Goal: Transaction & Acquisition: Purchase product/service

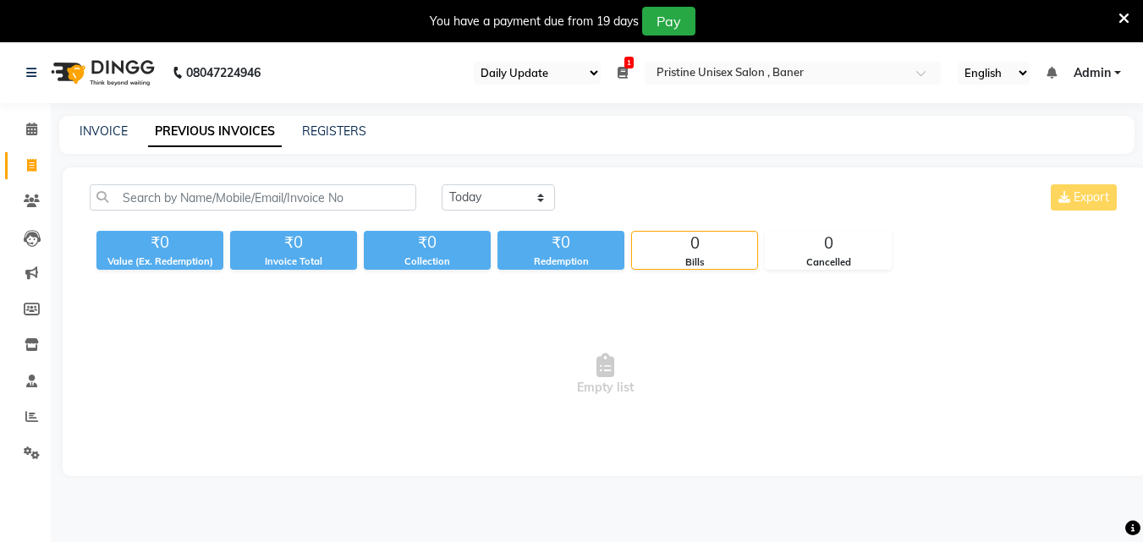
select select "110"
click at [24, 125] on span at bounding box center [32, 129] width 30 height 19
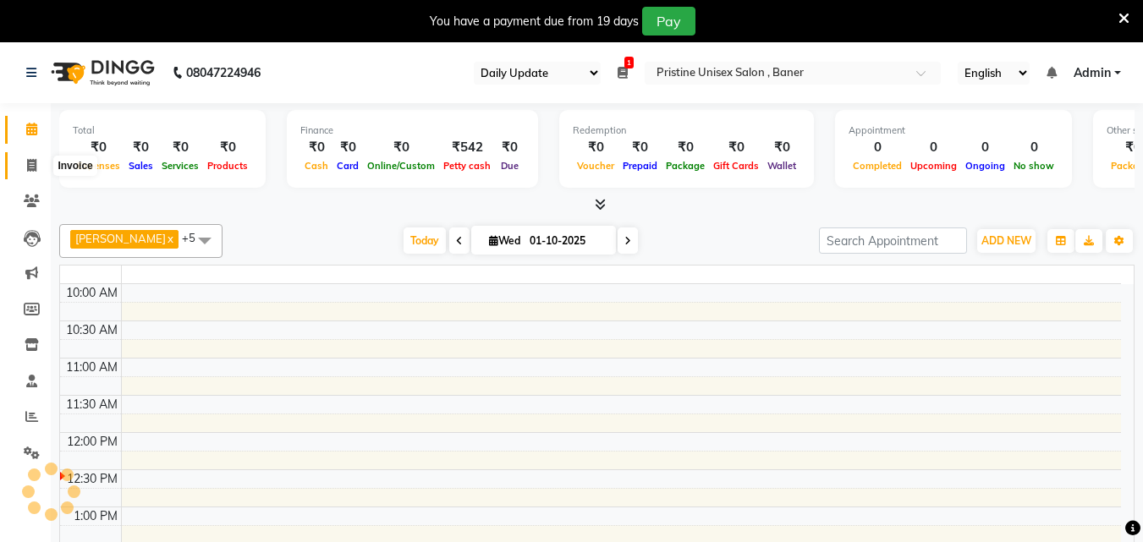
click at [30, 160] on icon at bounding box center [31, 165] width 9 height 13
select select "service"
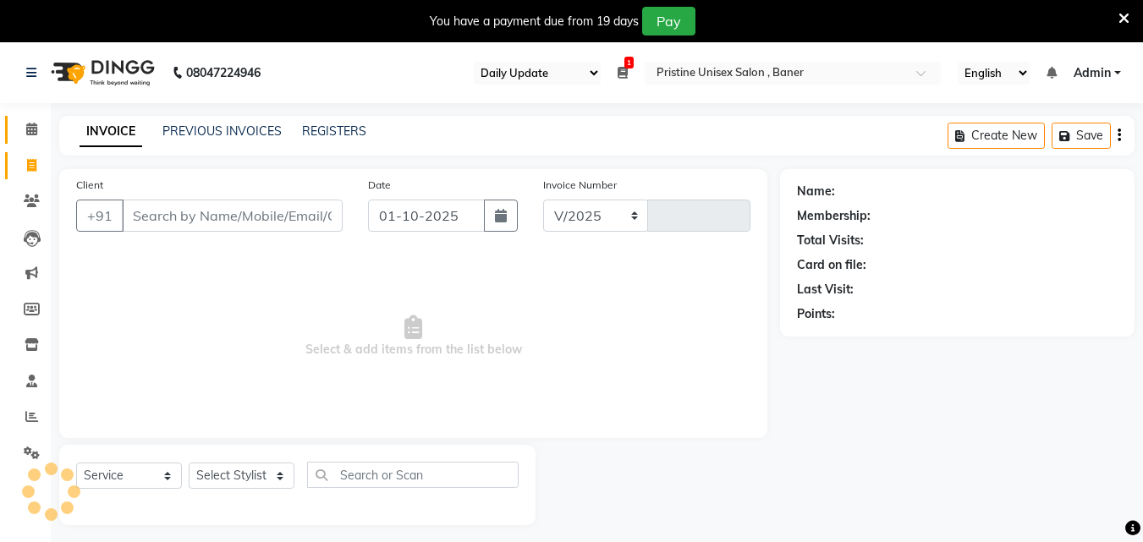
select select "6610"
type input "1226"
click at [171, 217] on input "Client" at bounding box center [232, 216] width 221 height 32
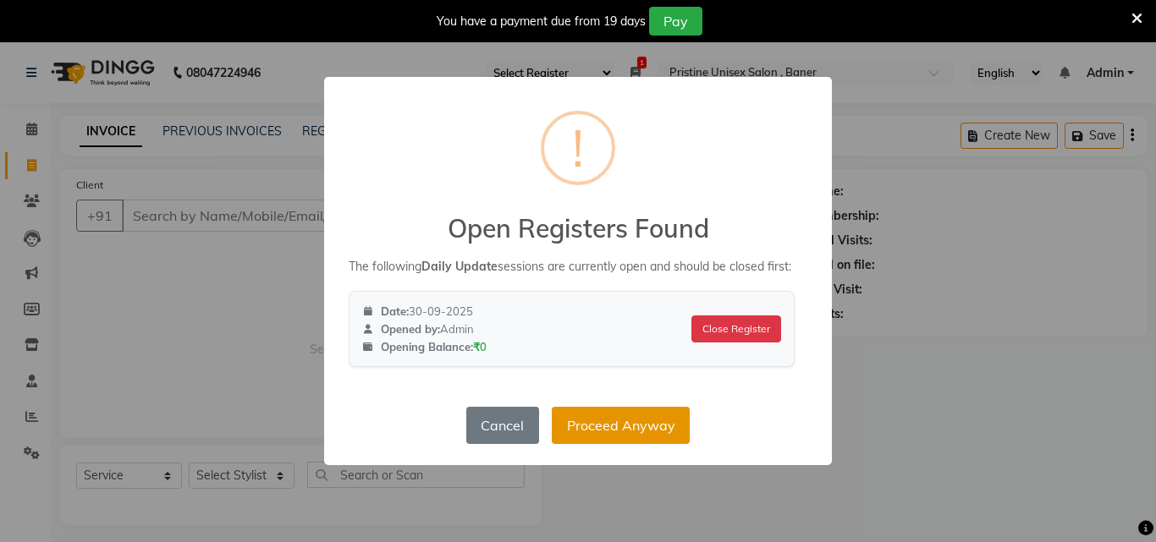
click at [602, 441] on button "Proceed Anyway" at bounding box center [621, 425] width 138 height 37
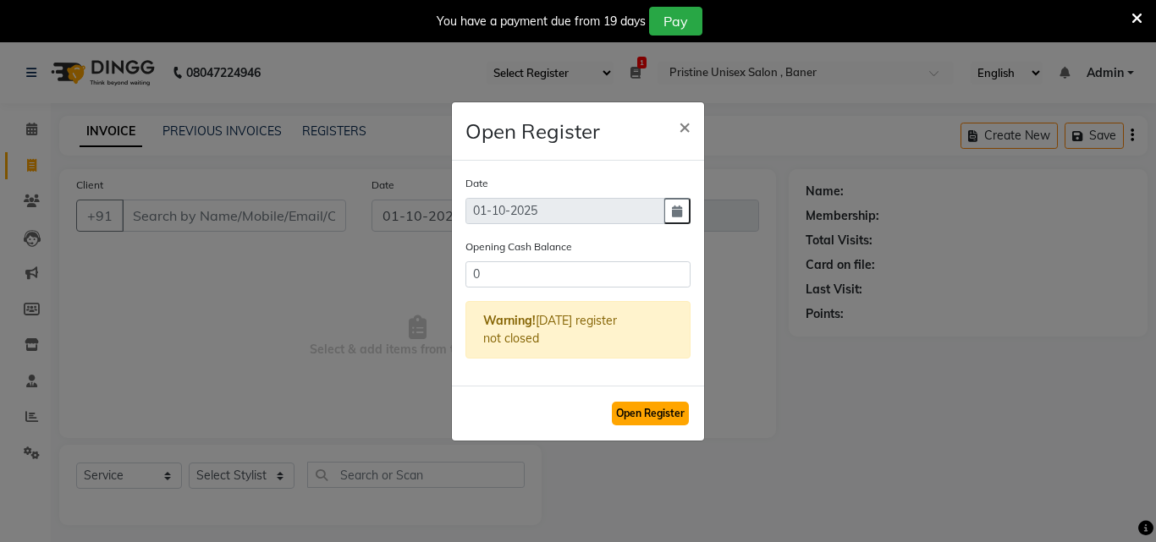
click at [655, 409] on button "Open Register" at bounding box center [650, 414] width 77 height 24
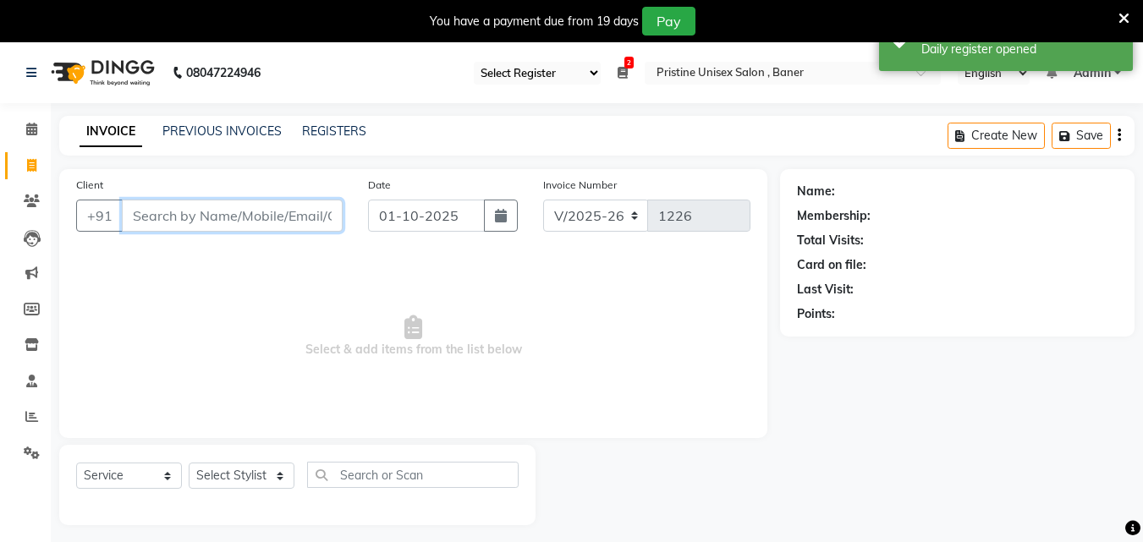
click at [206, 229] on input "Client" at bounding box center [232, 216] width 221 height 32
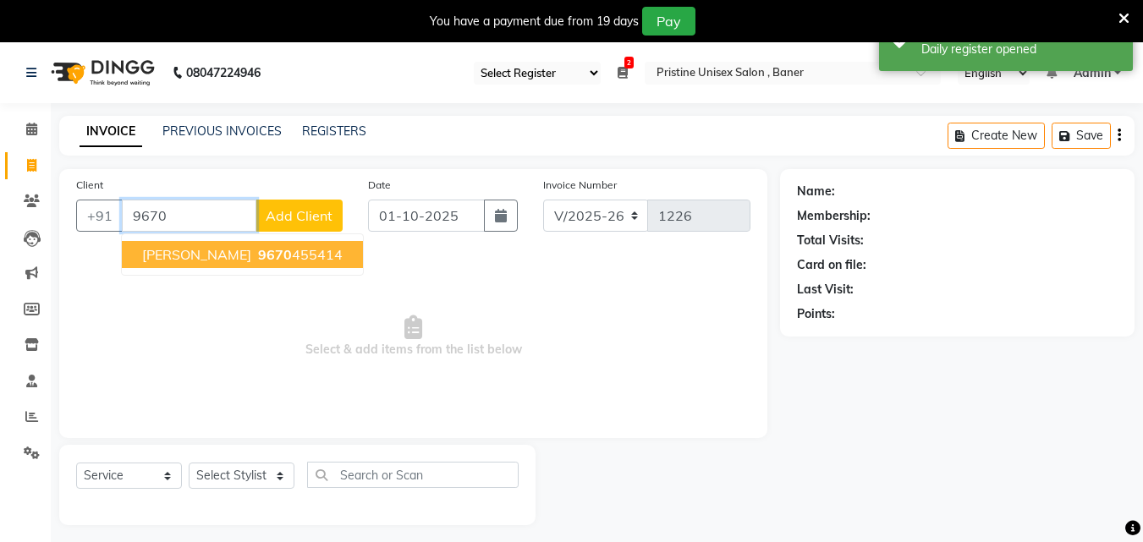
click at [258, 256] on span "9670" at bounding box center [275, 254] width 34 height 17
type input "9670455414"
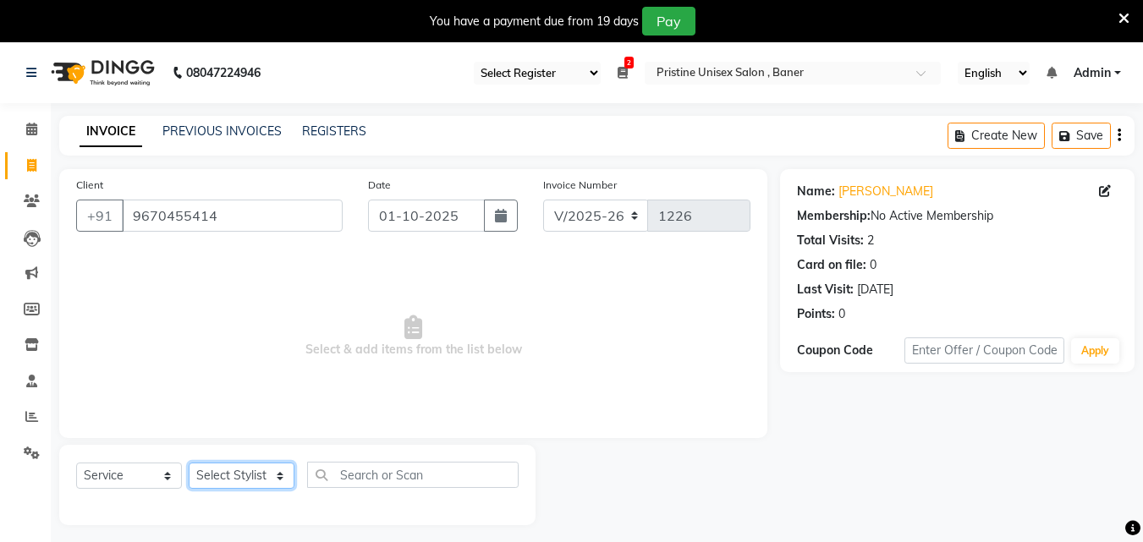
click at [253, 472] on select "Select Stylist [PERSON_NAME] [PERSON_NAME] Karan [PERSON_NAME] Mohd [PERSON_NAM…" at bounding box center [242, 476] width 106 height 26
select select "50947"
click at [189, 463] on select "Select Stylist [PERSON_NAME] [PERSON_NAME] Karan [PERSON_NAME] Mohd [PERSON_NAM…" at bounding box center [242, 476] width 106 height 26
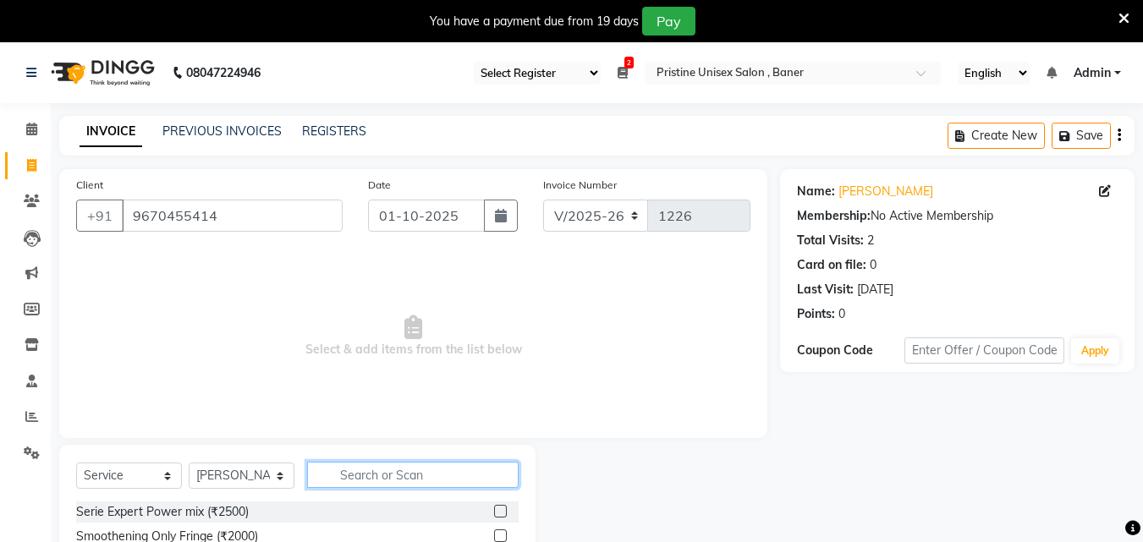
click at [393, 473] on input "text" at bounding box center [413, 475] width 212 height 26
type input "eye"
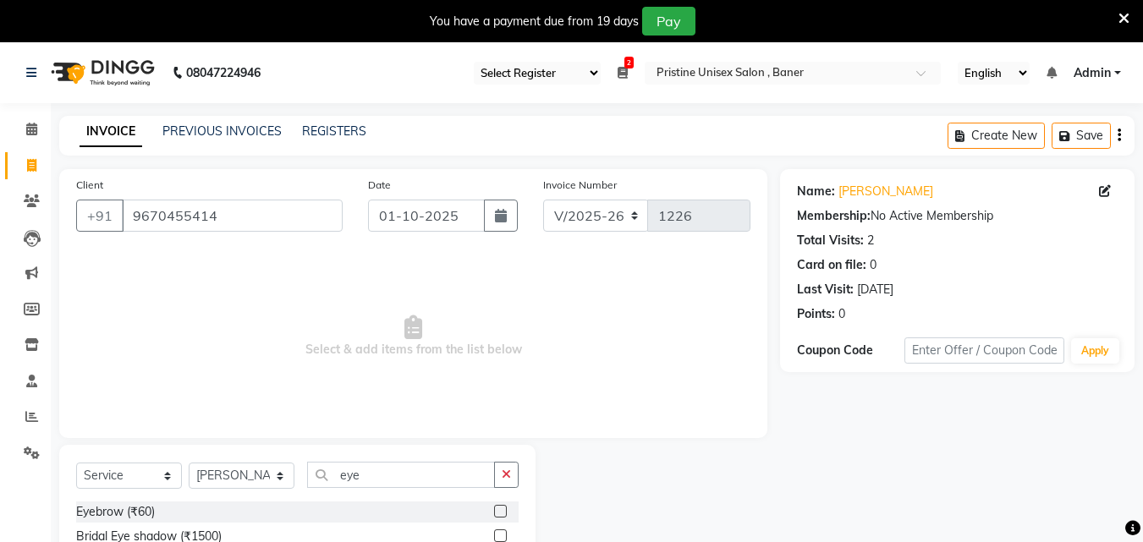
click at [504, 509] on label at bounding box center [500, 511] width 13 height 13
click at [504, 509] on input "checkbox" at bounding box center [499, 512] width 11 height 11
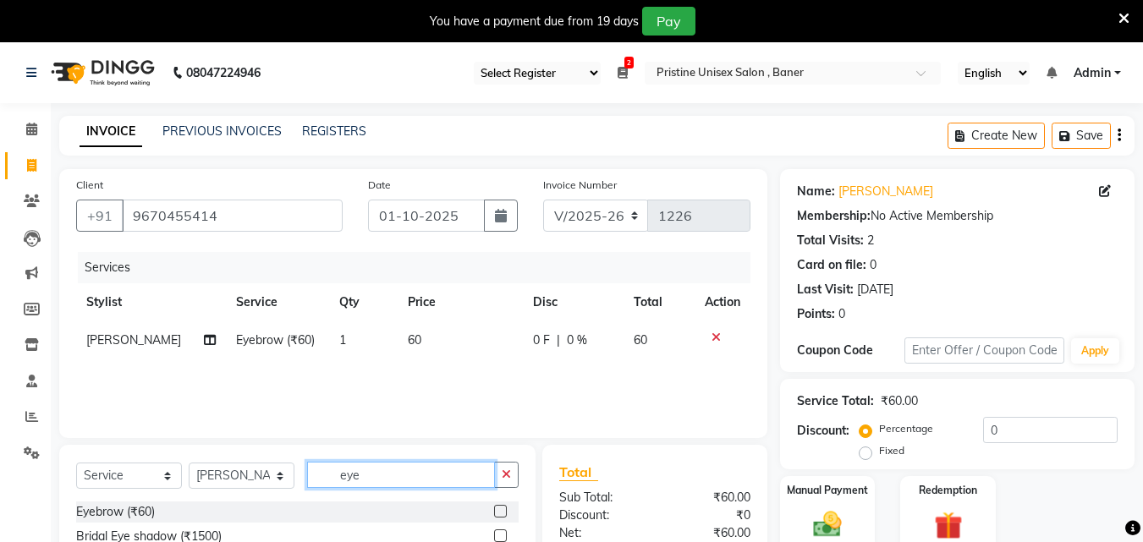
checkbox input "false"
click at [410, 480] on input "eye" at bounding box center [401, 475] width 188 height 26
type input "e"
type input "upp"
click at [501, 514] on label at bounding box center [500, 511] width 13 height 13
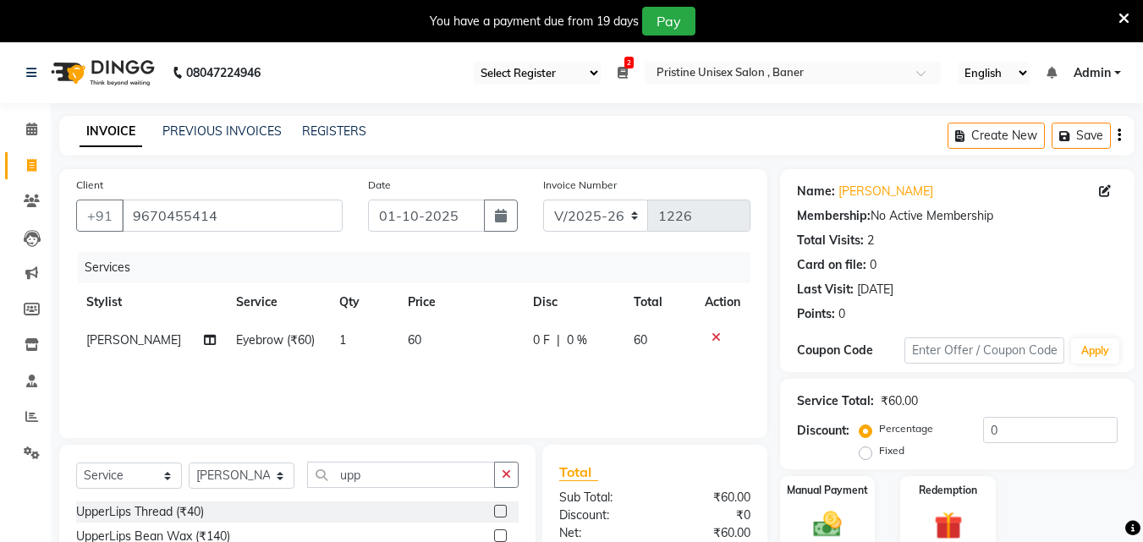
click at [501, 514] on input "checkbox" at bounding box center [499, 512] width 11 height 11
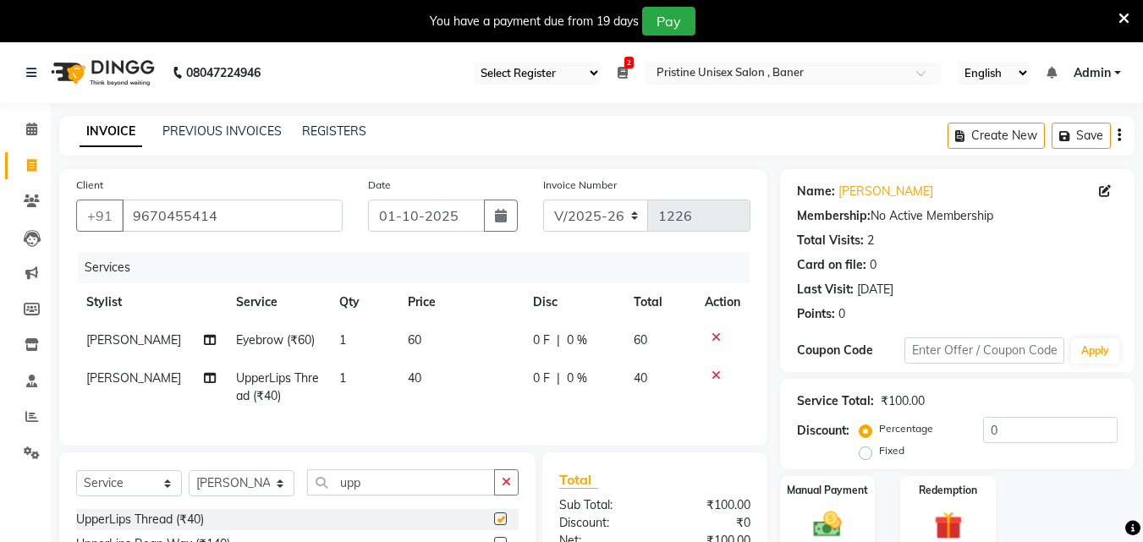
checkbox input "false"
drag, startPoint x: 364, startPoint y: 475, endPoint x: 367, endPoint y: 489, distance: 14.8
click at [366, 487] on div "Select Service Product Membership Package Voucher Prepaid Gift Card Select Styl…" at bounding box center [297, 530] width 476 height 154
click at [377, 495] on input "upp" at bounding box center [401, 483] width 188 height 26
type input "u"
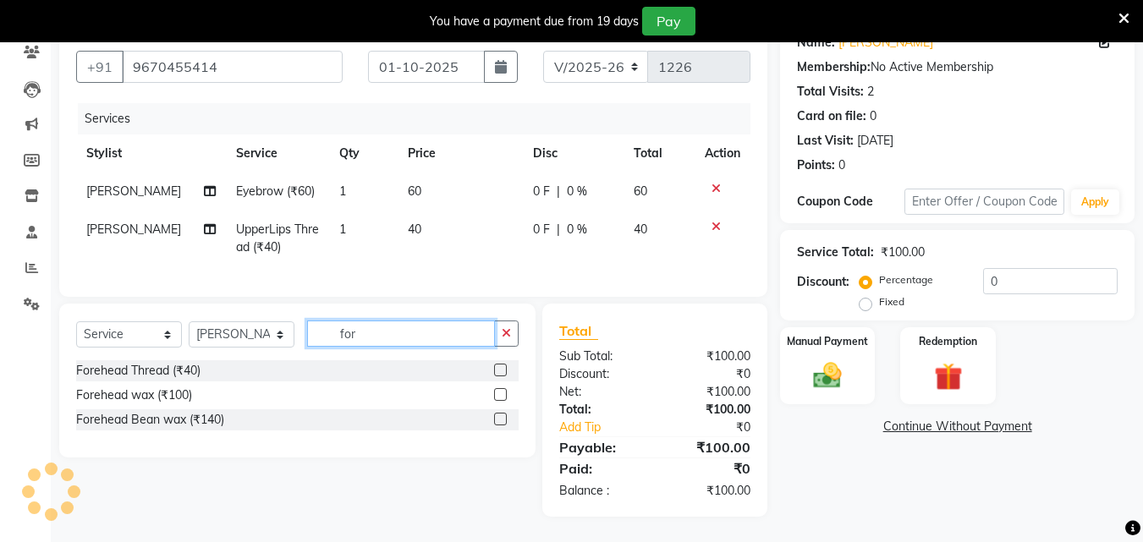
scroll to position [162, 0]
type input "for"
click at [503, 366] on label at bounding box center [500, 370] width 13 height 13
click at [503, 366] on input "checkbox" at bounding box center [499, 371] width 11 height 11
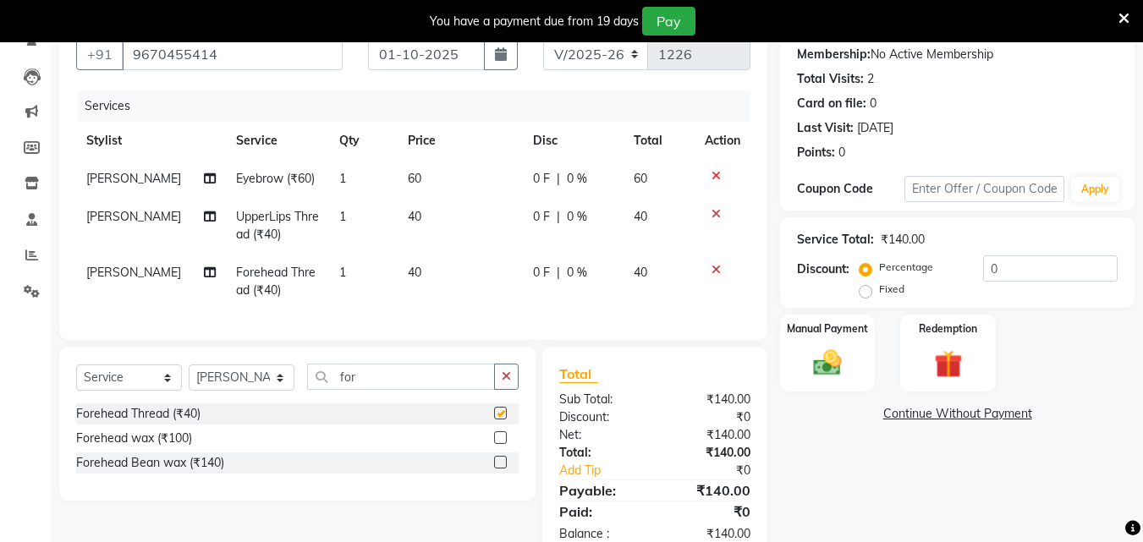
checkbox input "false"
click at [823, 366] on img at bounding box center [827, 363] width 47 height 34
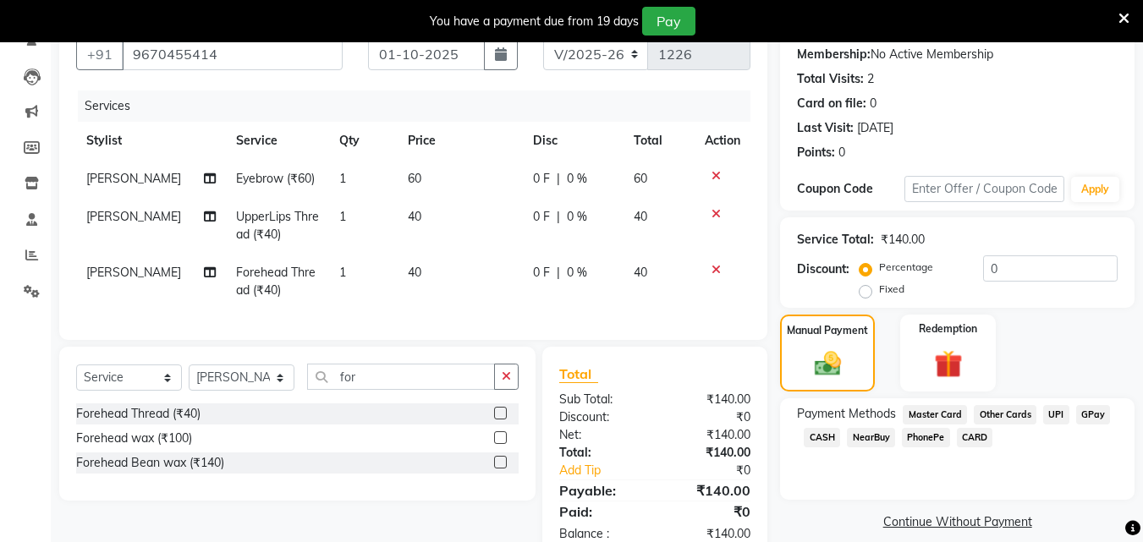
click at [1092, 412] on span "GPay" at bounding box center [1093, 414] width 35 height 19
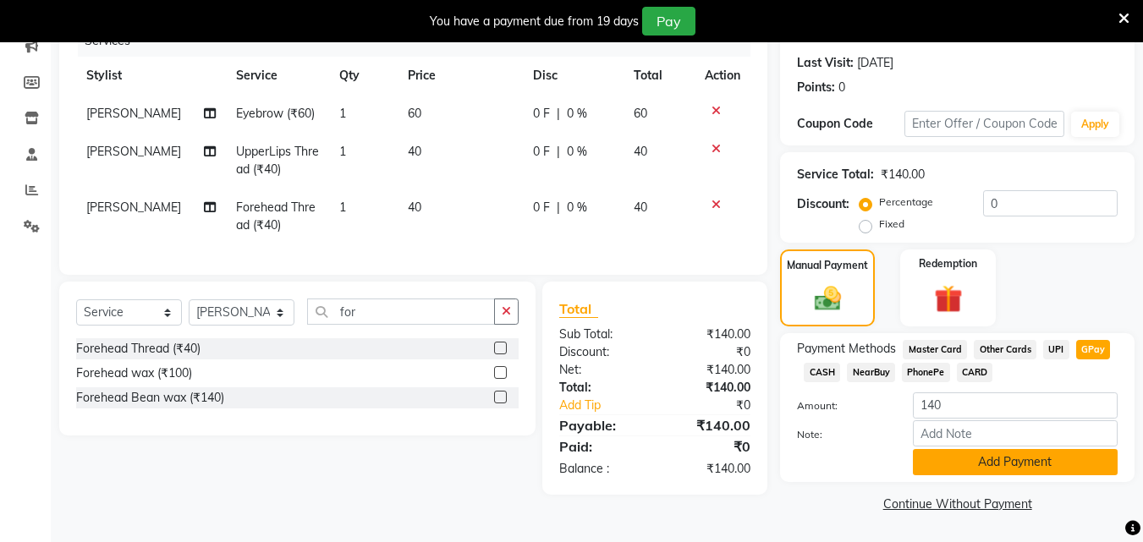
click at [1008, 460] on button "Add Payment" at bounding box center [1015, 462] width 205 height 26
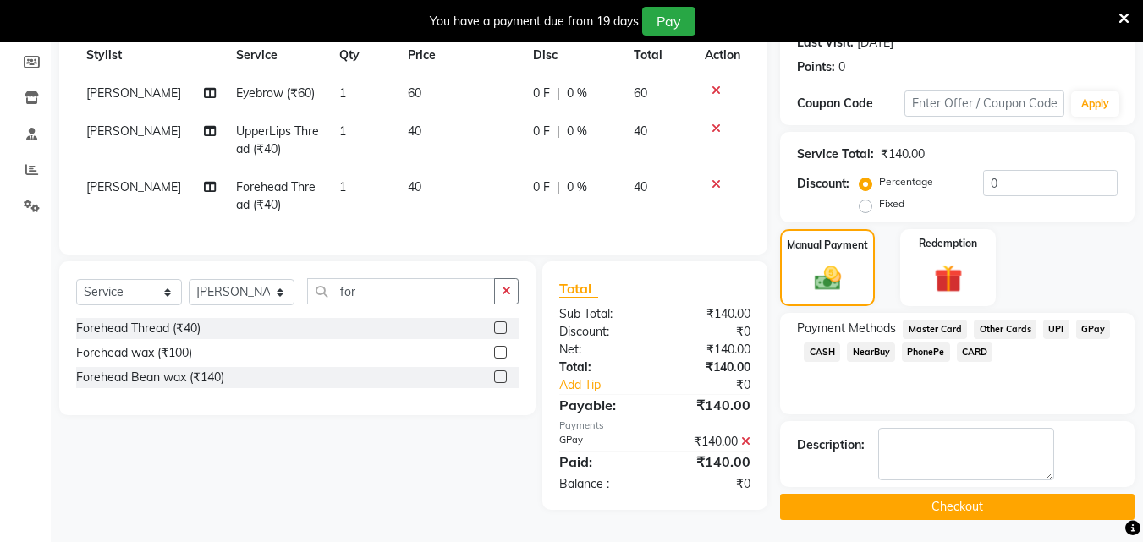
scroll to position [253, 0]
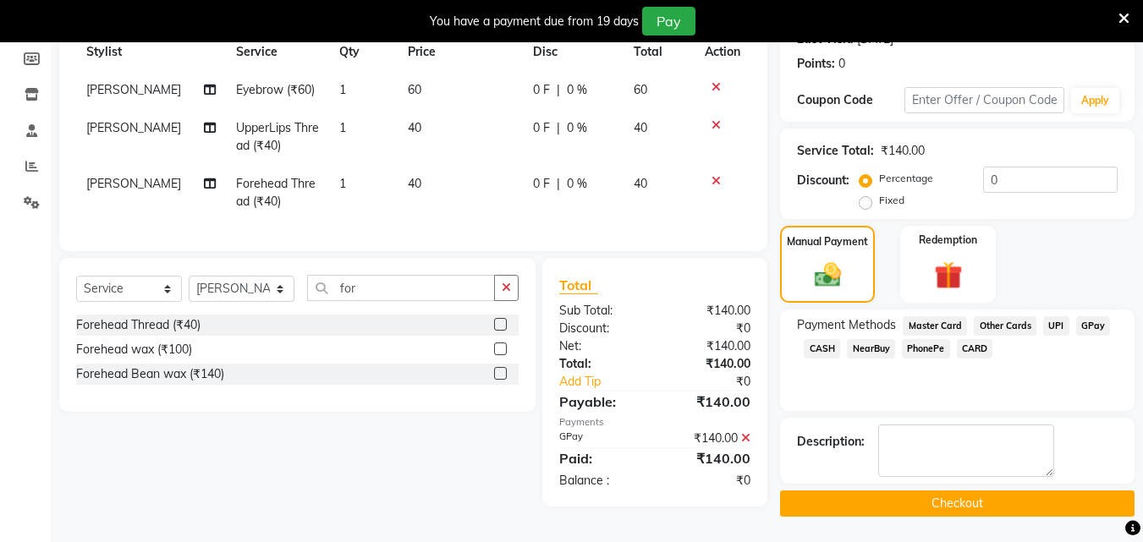
click at [1009, 505] on button "Checkout" at bounding box center [957, 504] width 355 height 26
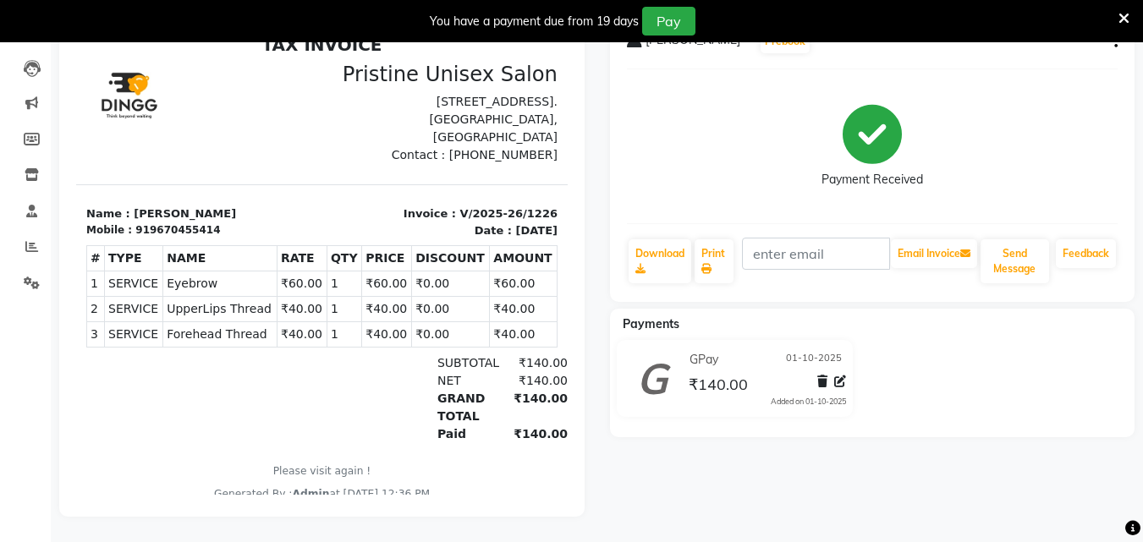
click at [1129, 14] on icon at bounding box center [1124, 18] width 11 height 15
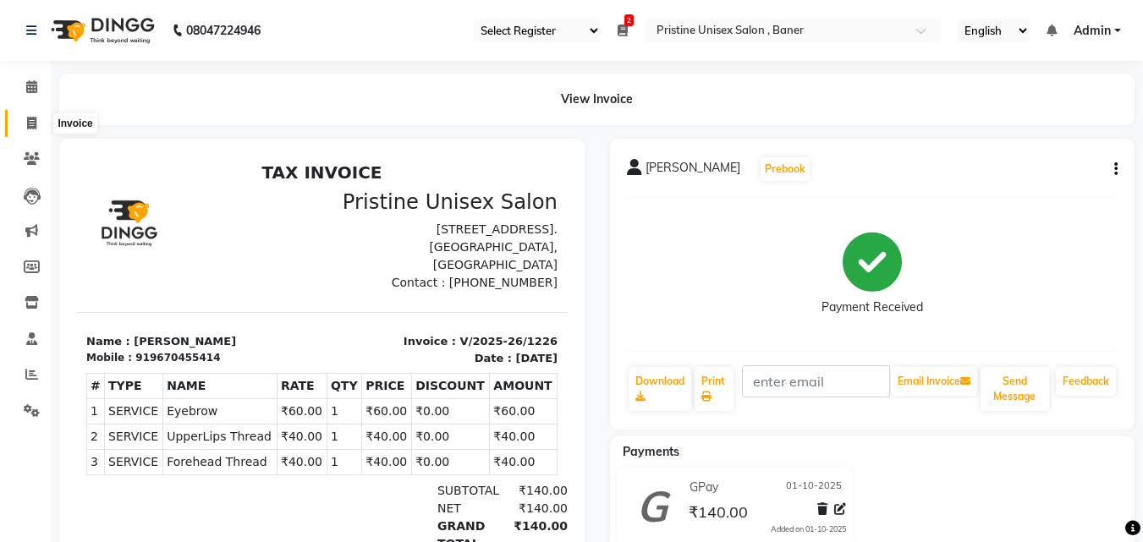
click at [32, 121] on icon at bounding box center [31, 123] width 9 height 13
select select "service"
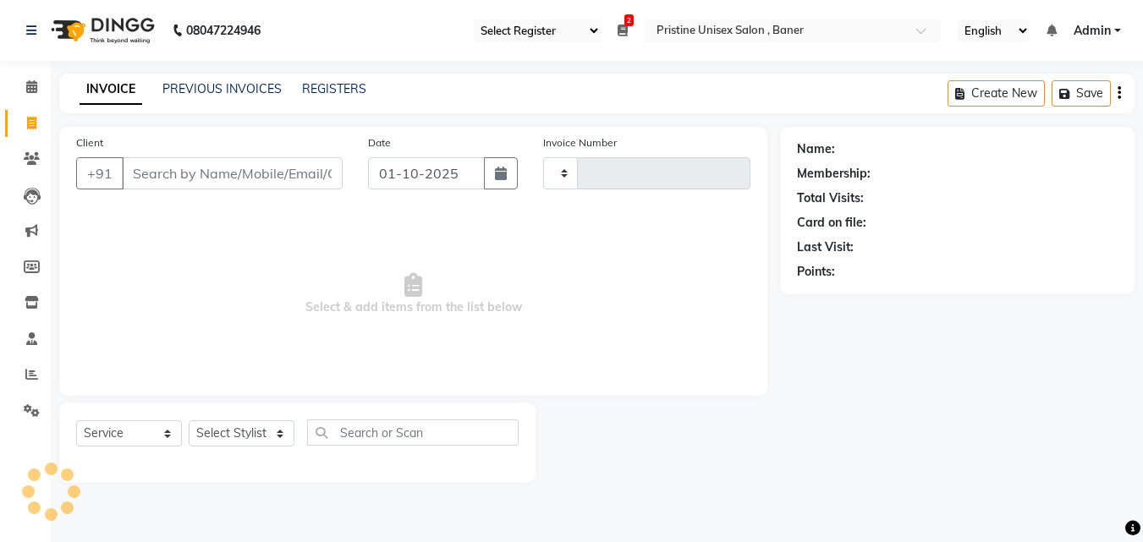
type input "1227"
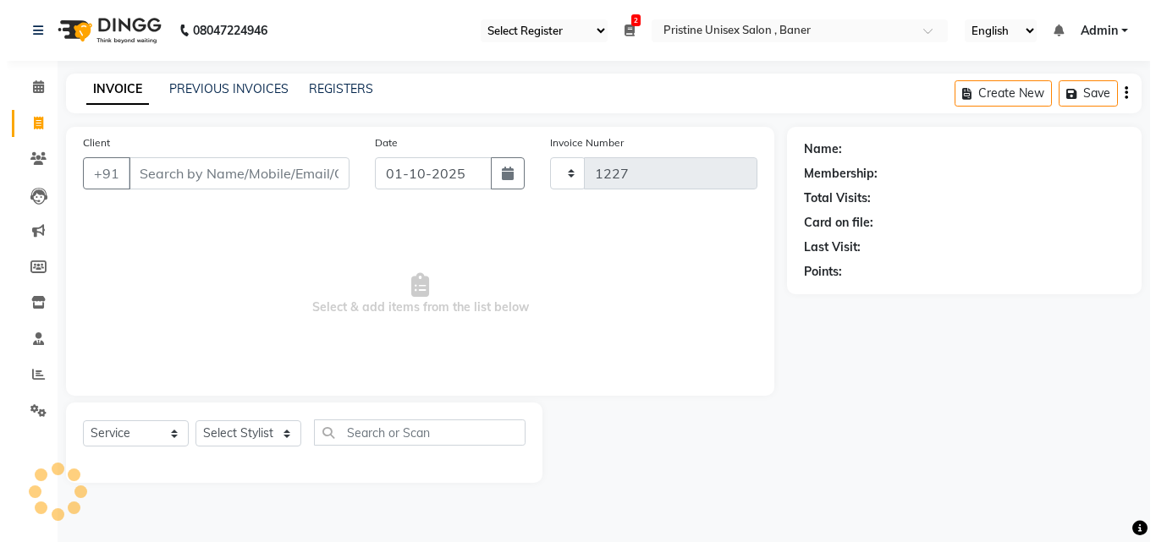
select select "6610"
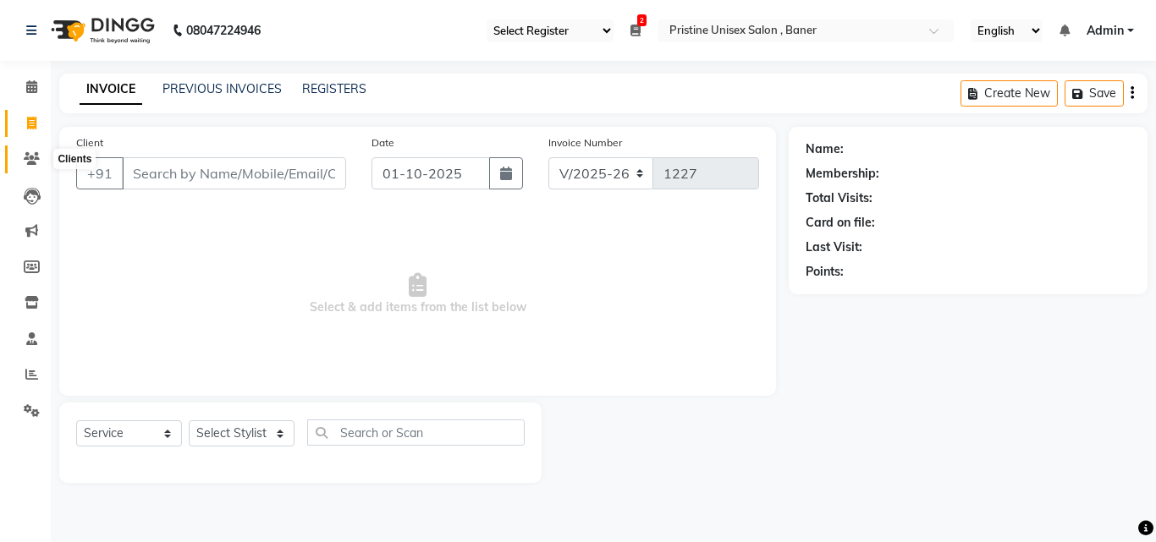
click at [26, 158] on icon at bounding box center [32, 158] width 16 height 13
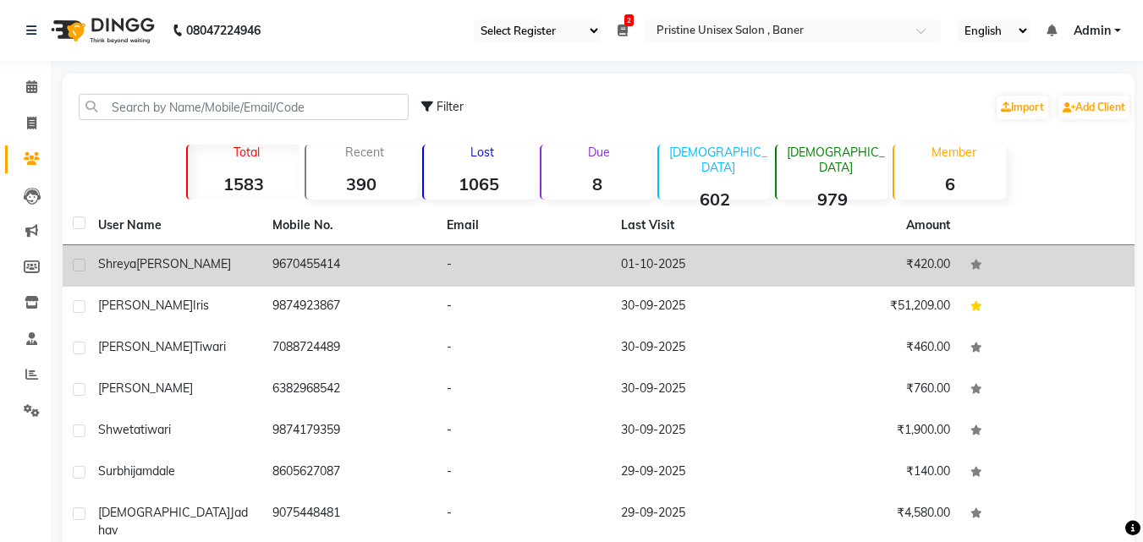
click at [311, 254] on td "9670455414" at bounding box center [349, 265] width 174 height 41
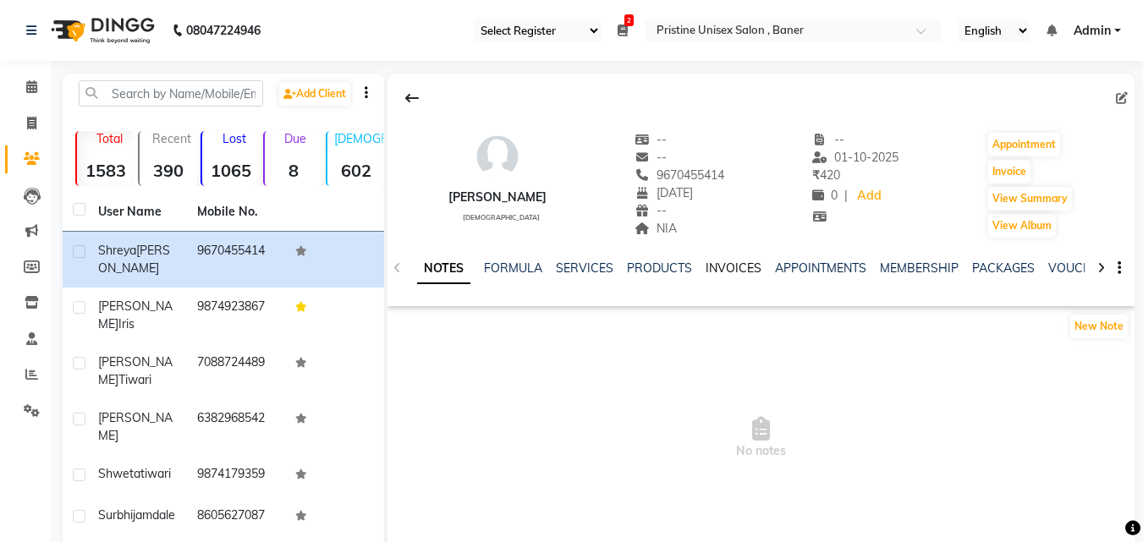
click at [728, 267] on link "INVOICES" at bounding box center [734, 268] width 56 height 15
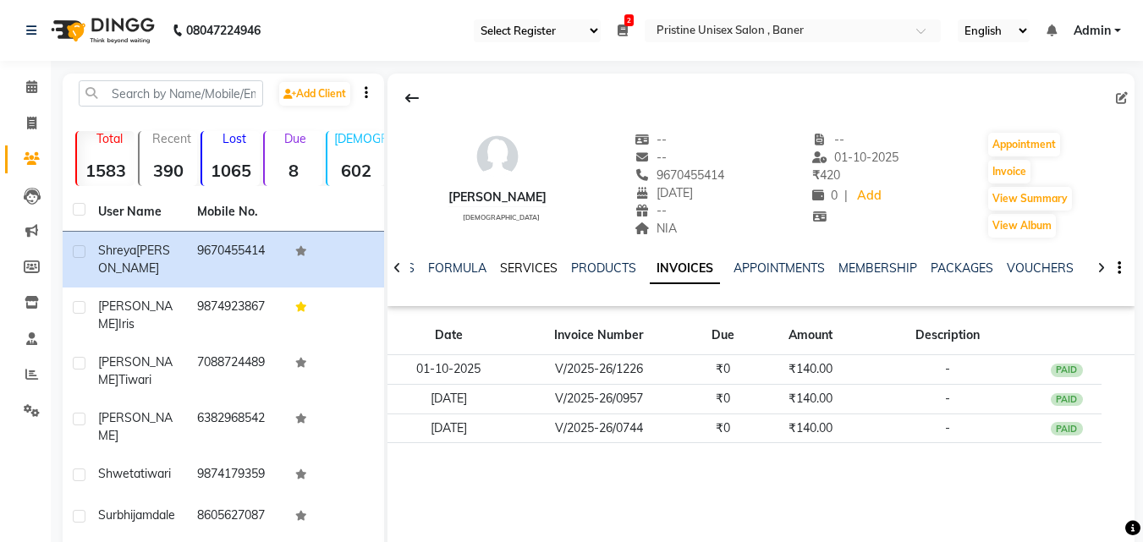
click at [519, 267] on link "SERVICES" at bounding box center [529, 268] width 58 height 15
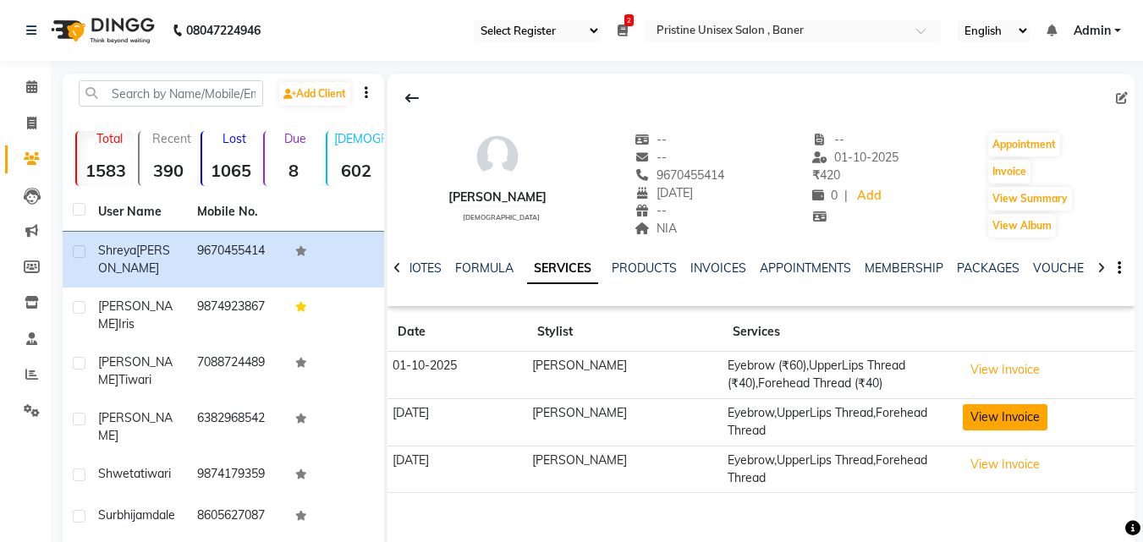
click at [984, 419] on button "View Invoice" at bounding box center [1005, 417] width 85 height 26
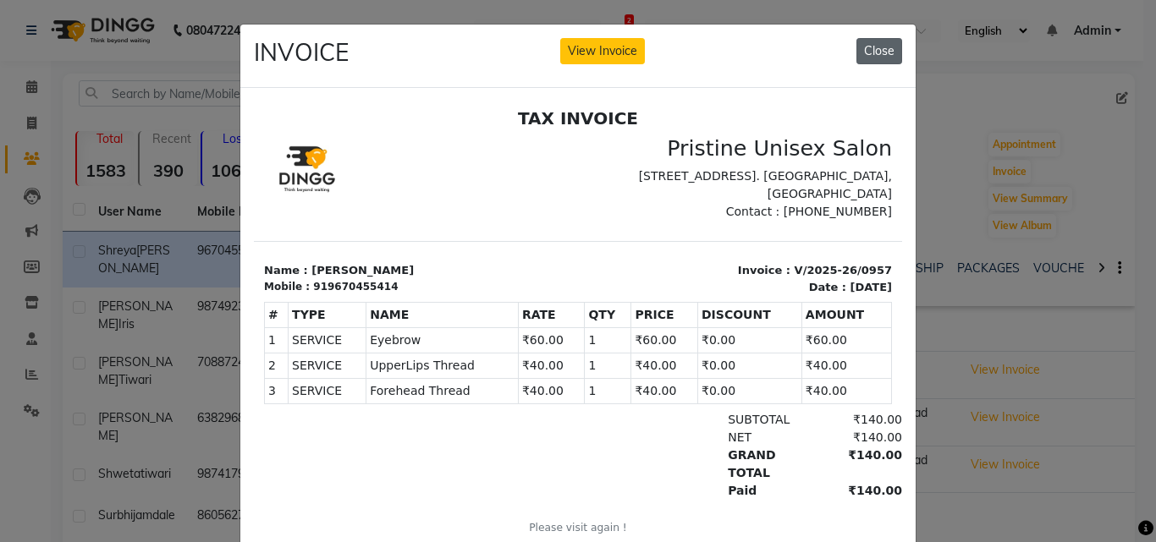
click at [873, 53] on button "Close" at bounding box center [879, 51] width 46 height 26
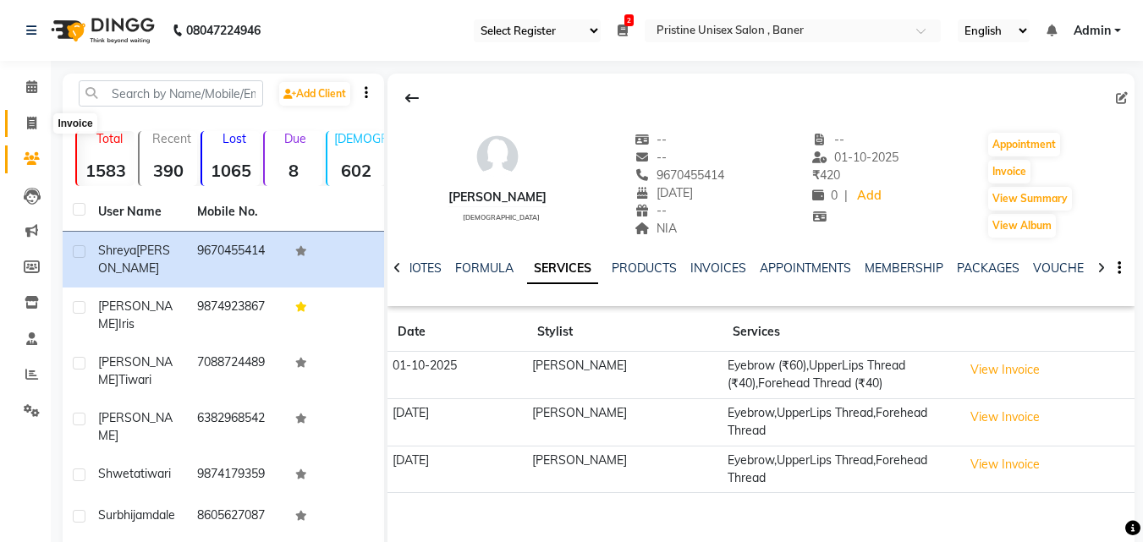
click at [27, 121] on icon at bounding box center [31, 123] width 9 height 13
select select "6610"
select select "service"
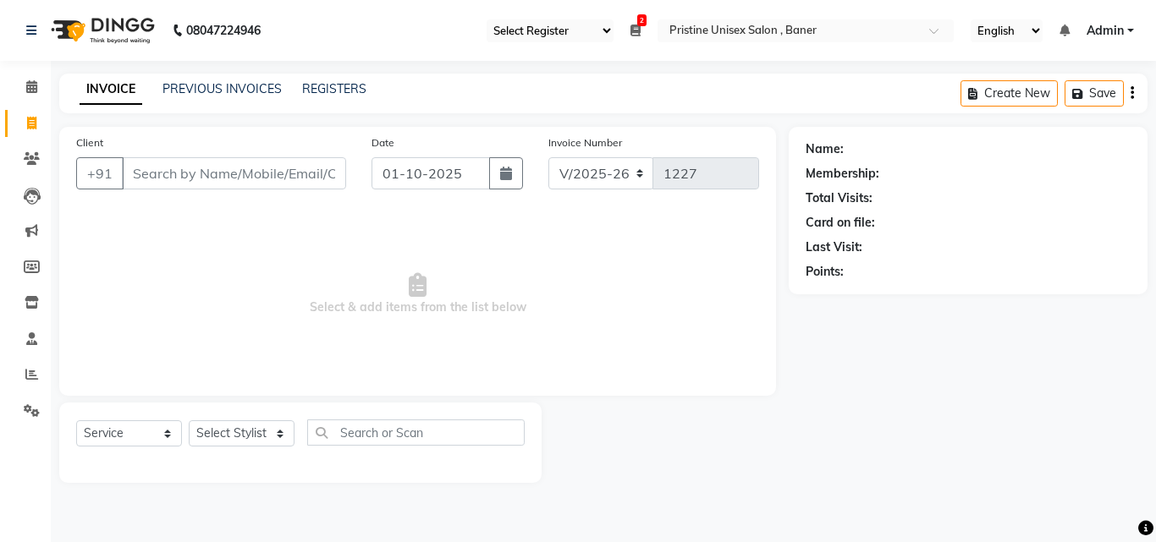
click at [657, 332] on span "Select & add items from the list below" at bounding box center [417, 294] width 683 height 169
